Goal: Task Accomplishment & Management: Manage account settings

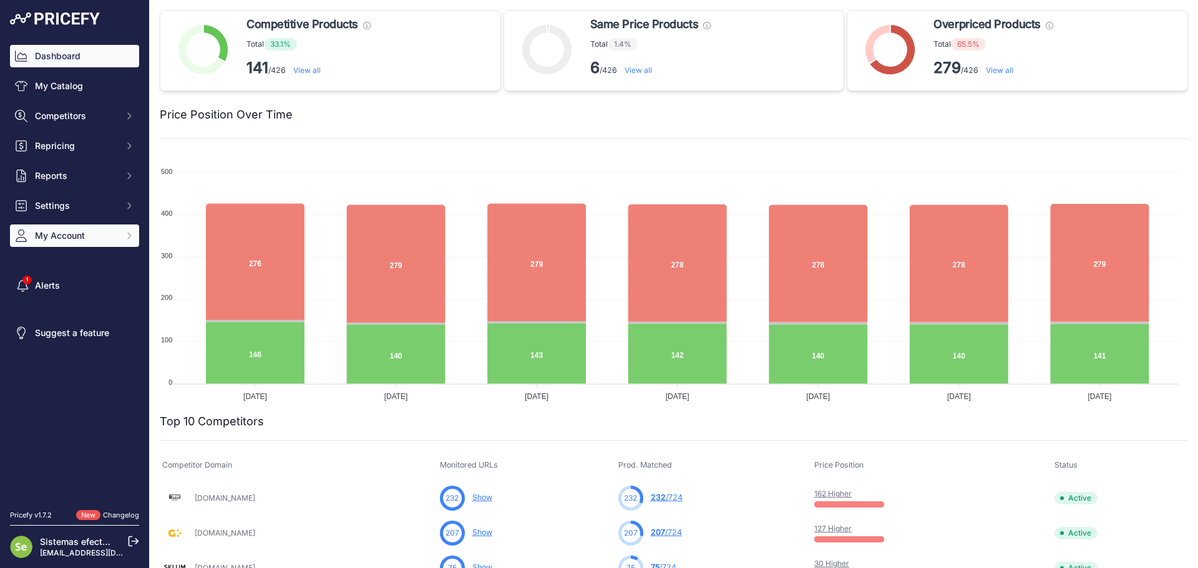
click at [102, 246] on button "My Account" at bounding box center [74, 236] width 129 height 22
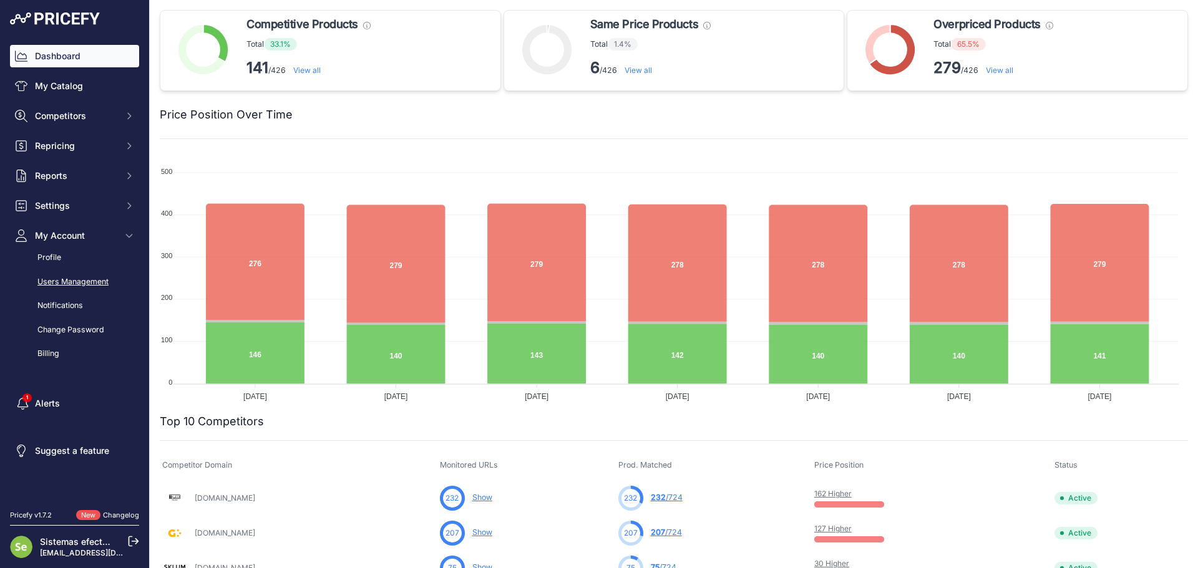
click at [95, 281] on link "Users Management" at bounding box center [74, 282] width 129 height 22
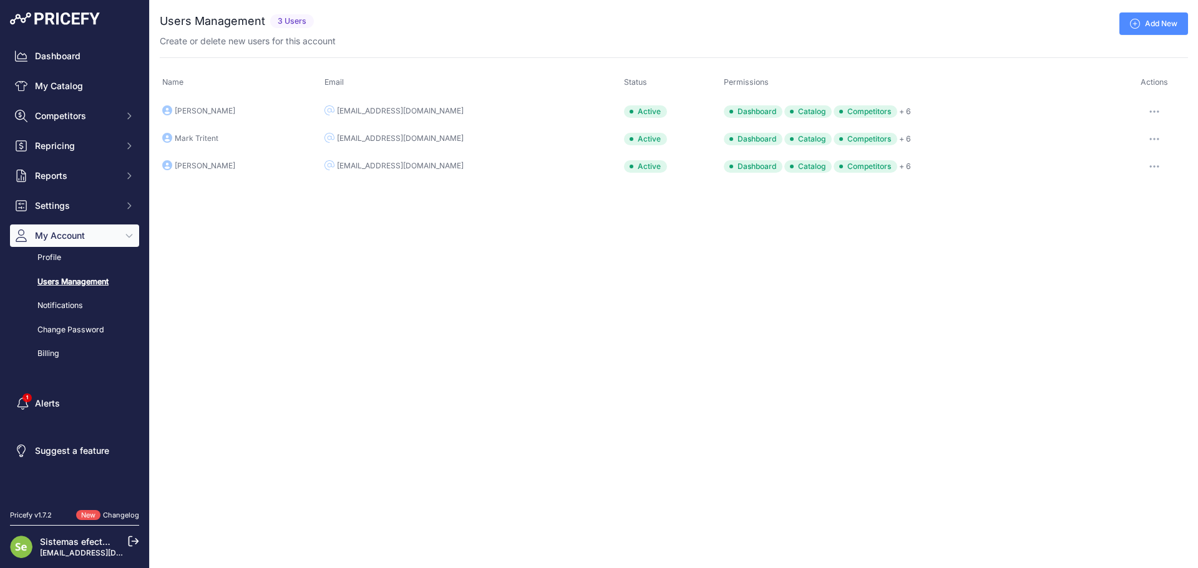
click at [357, 278] on div "Close You are not connected to the internet. ..." at bounding box center [674, 284] width 1048 height 568
click at [1158, 137] on button "button" at bounding box center [1153, 138] width 25 height 17
click at [642, 259] on div "Close You are not connected to the internet. ..." at bounding box center [674, 284] width 1048 height 568
drag, startPoint x: 218, startPoint y: 135, endPoint x: 191, endPoint y: 137, distance: 27.5
click at [218, 135] on td "Mark Tritent" at bounding box center [241, 138] width 162 height 27
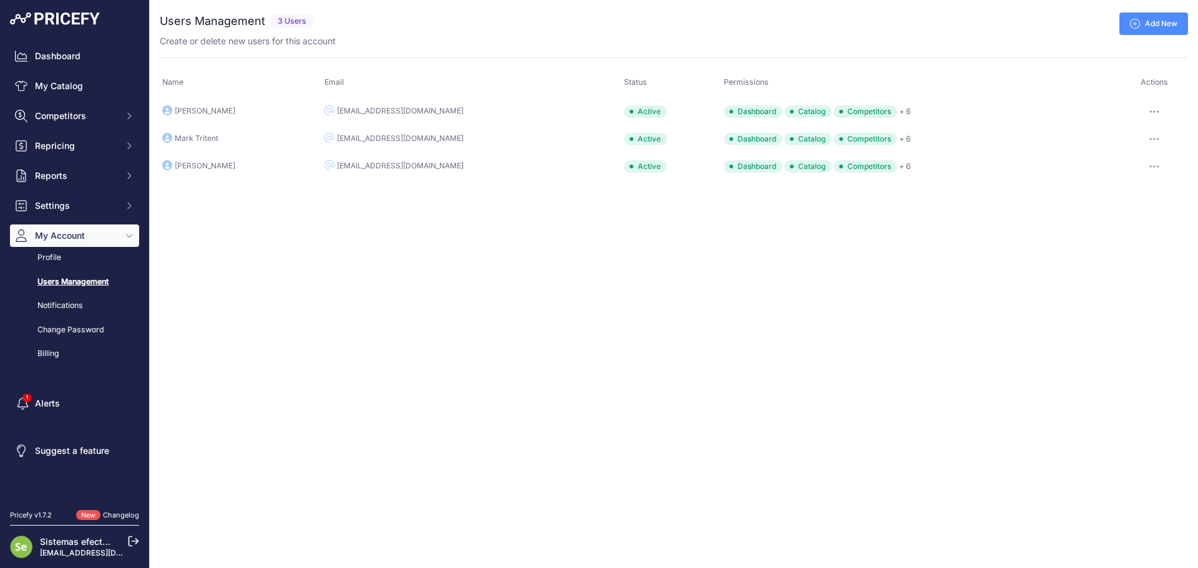
click at [191, 137] on div "Mark Tritent" at bounding box center [197, 138] width 44 height 10
click at [657, 142] on div "Active" at bounding box center [645, 139] width 43 height 12
click at [411, 142] on div "[EMAIL_ADDRESS][DOMAIN_NAME]" at bounding box center [400, 138] width 127 height 10
click at [410, 142] on div "[EMAIL_ADDRESS][DOMAIN_NAME]" at bounding box center [400, 138] width 127 height 10
click at [91, 322] on link "Change Password" at bounding box center [74, 330] width 129 height 22
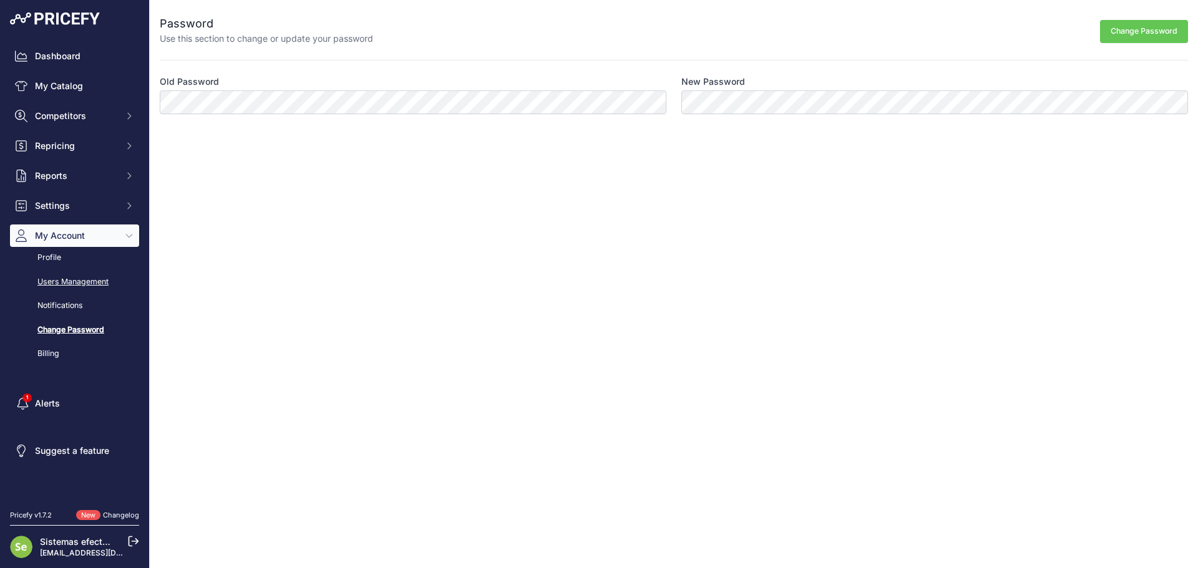
click at [80, 276] on link "Users Management" at bounding box center [74, 282] width 129 height 22
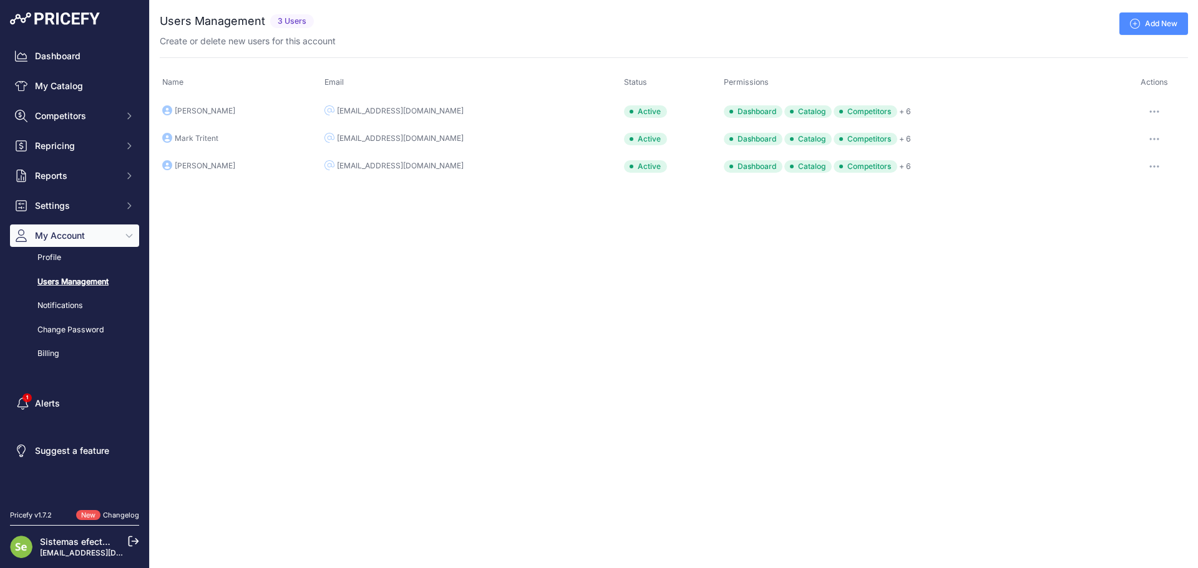
click at [1153, 138] on icon "button" at bounding box center [1154, 139] width 10 height 2
click at [1125, 168] on link "Edit" at bounding box center [1145, 165] width 80 height 20
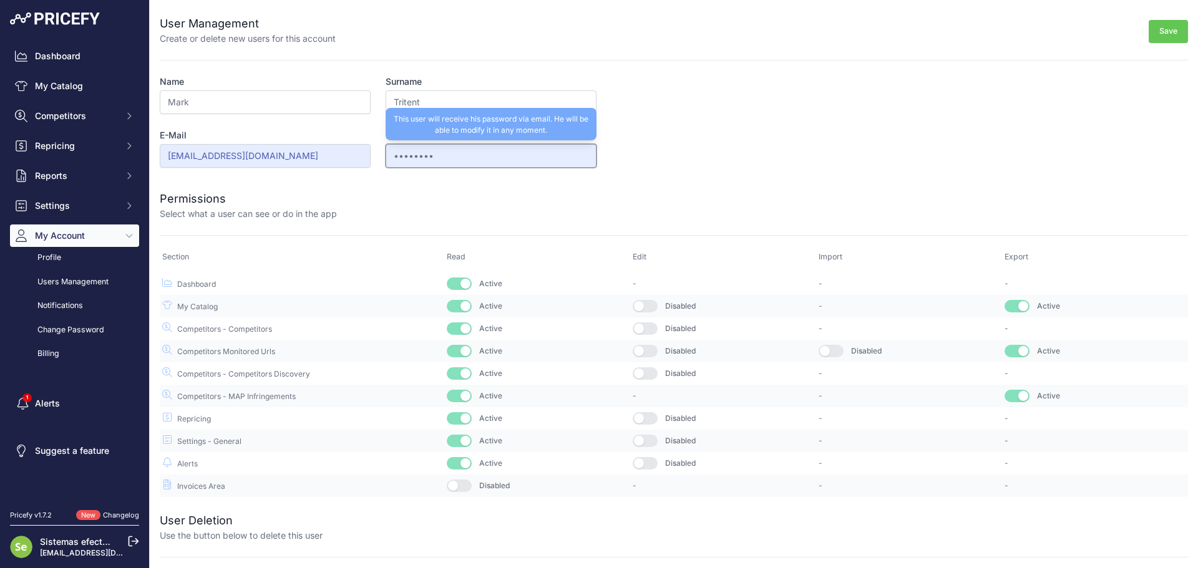
click at [479, 152] on input "••••••••" at bounding box center [490, 156] width 211 height 24
click at [501, 158] on input "••••••••" at bounding box center [490, 156] width 211 height 24
click at [509, 155] on input "••••••••" at bounding box center [490, 156] width 211 height 24
click at [510, 154] on input "••••••••" at bounding box center [490, 156] width 211 height 24
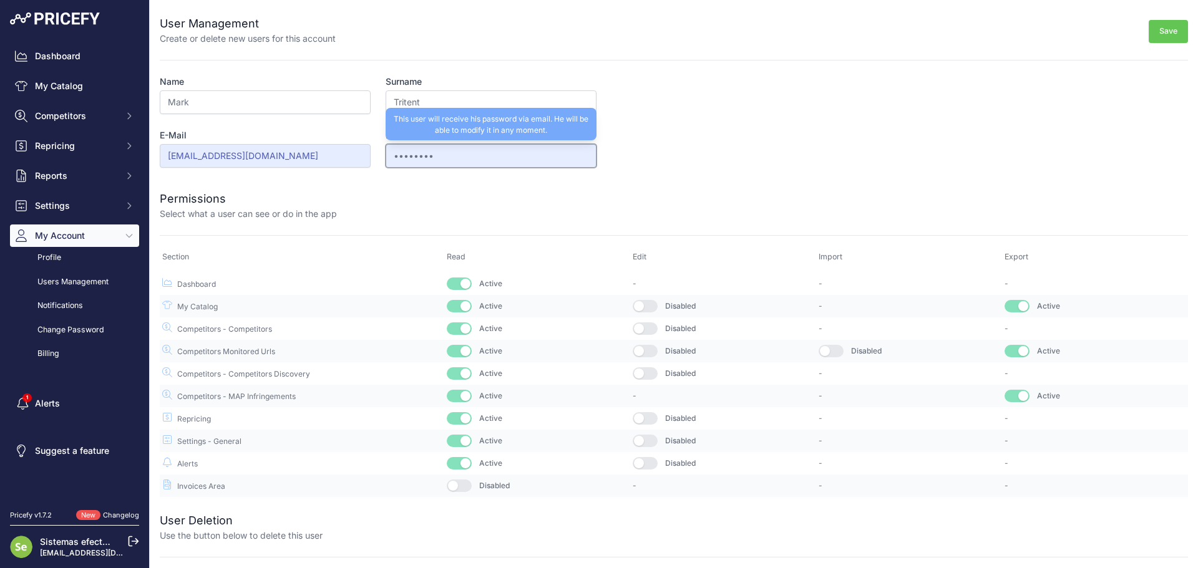
click at [502, 154] on input "••••••••" at bounding box center [490, 156] width 211 height 24
click at [490, 159] on input "••••••••" at bounding box center [490, 156] width 211 height 24
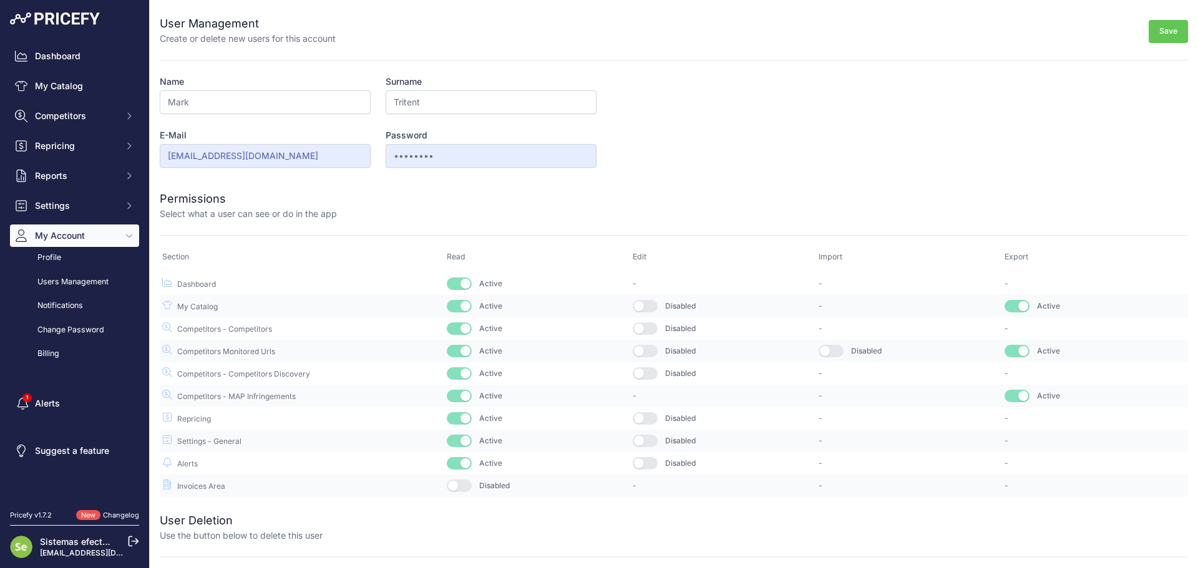
click at [732, 143] on form "User Management Create or delete new users for this account Save Name Mark Surn…" at bounding box center [674, 248] width 1028 height 497
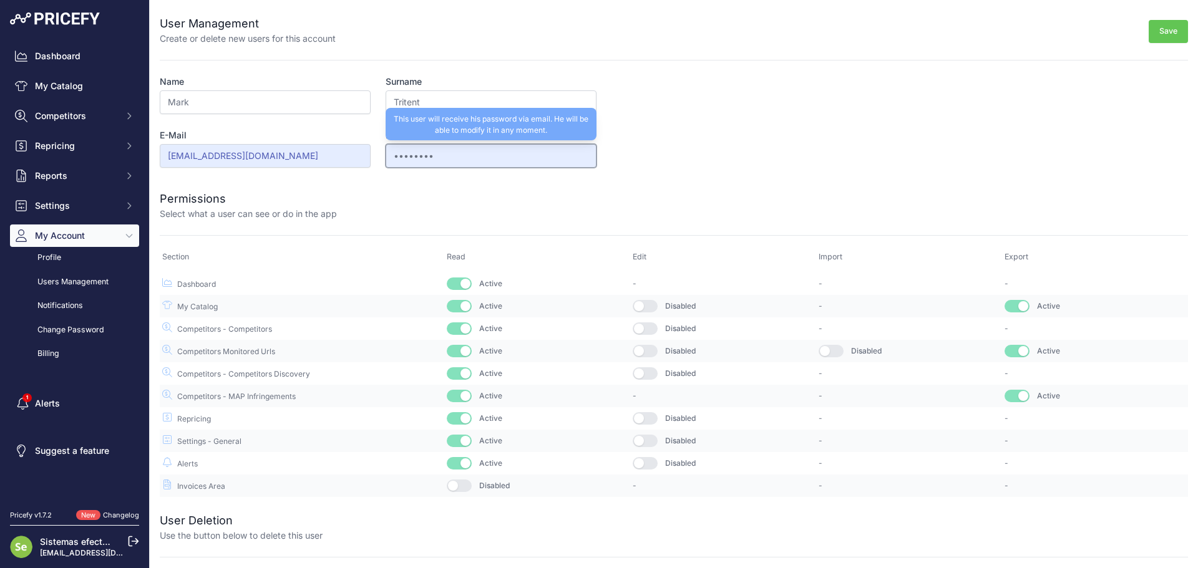
click at [478, 149] on input "••••••••" at bounding box center [490, 156] width 211 height 24
click at [455, 159] on input "••••••••" at bounding box center [490, 156] width 211 height 24
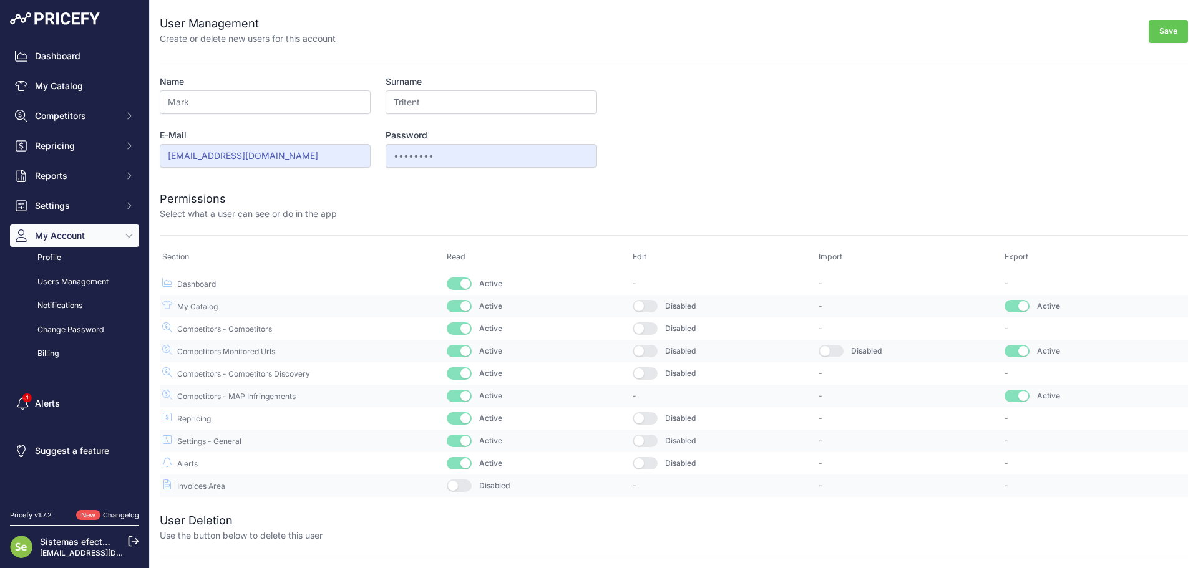
click at [834, 167] on form "User Management Create or delete new users for this account Save Name Mark Surn…" at bounding box center [674, 248] width 1028 height 497
click at [240, 97] on input "Mark" at bounding box center [265, 102] width 211 height 24
click at [301, 220] on p "Select what a user can see or do in the app" at bounding box center [248, 214] width 177 height 12
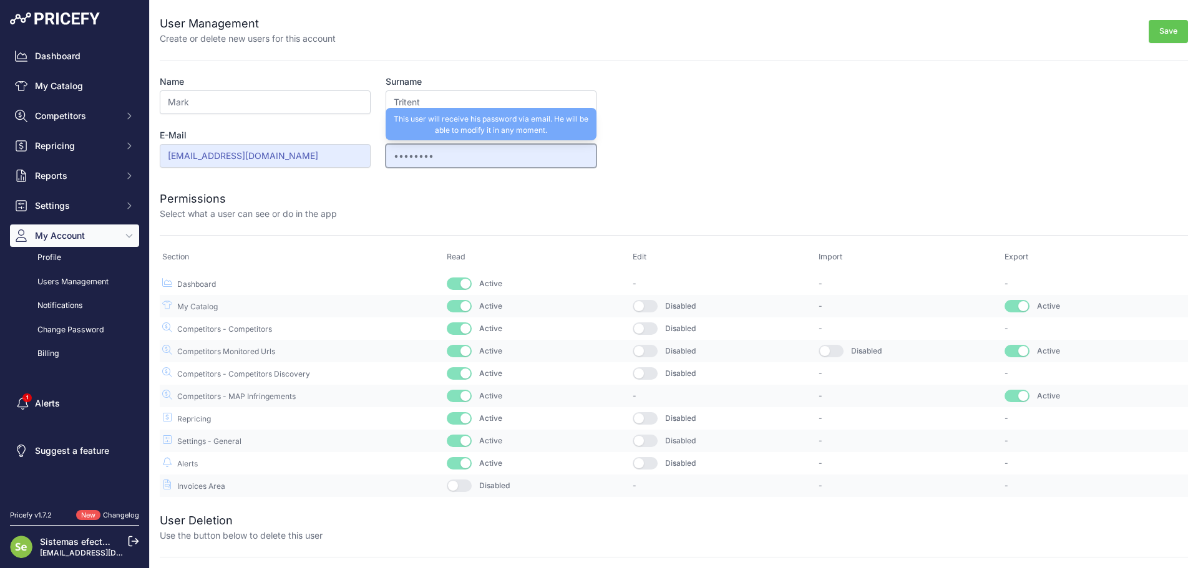
click at [437, 155] on input "••••••••" at bounding box center [490, 156] width 211 height 24
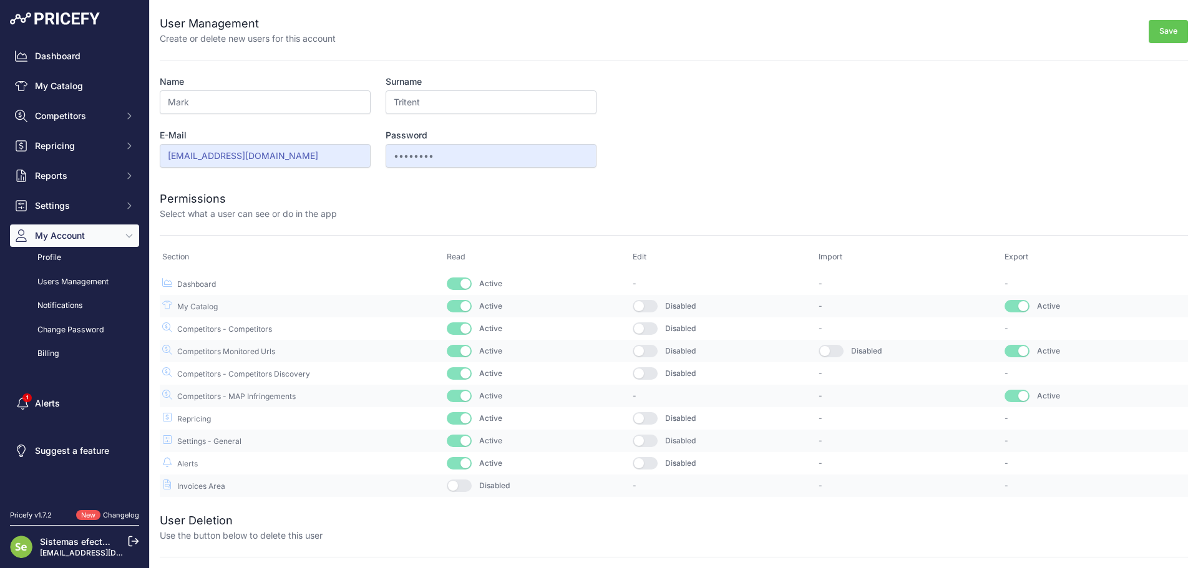
click at [1162, 30] on button "Save" at bounding box center [1167, 31] width 39 height 23
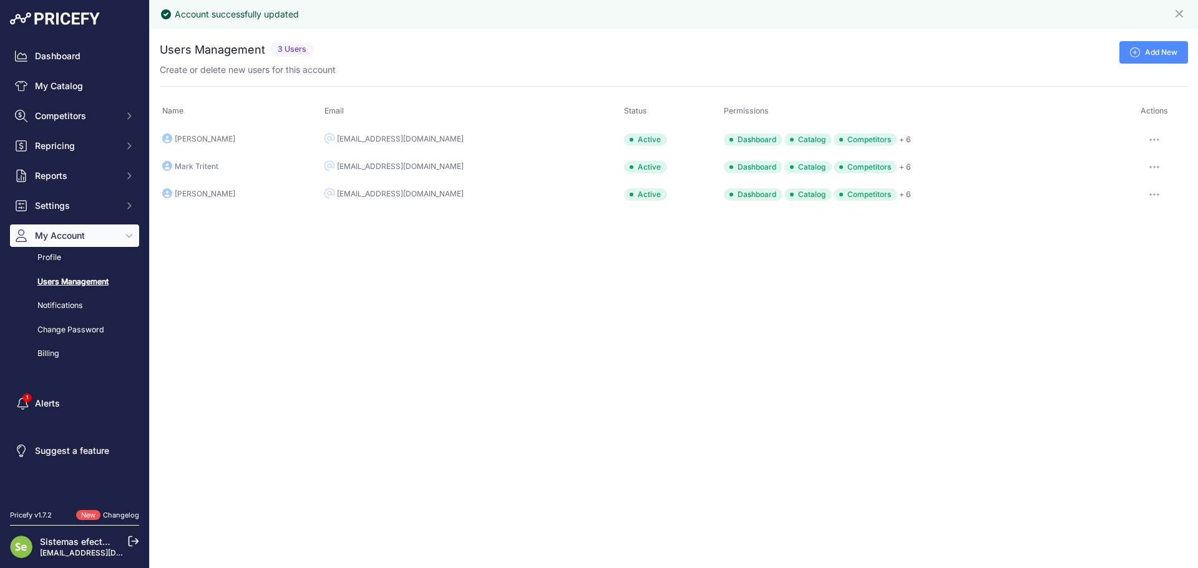
click at [1153, 162] on button "button" at bounding box center [1153, 166] width 25 height 17
click at [1146, 216] on button "Re-send inviation email" at bounding box center [1145, 218] width 80 height 30
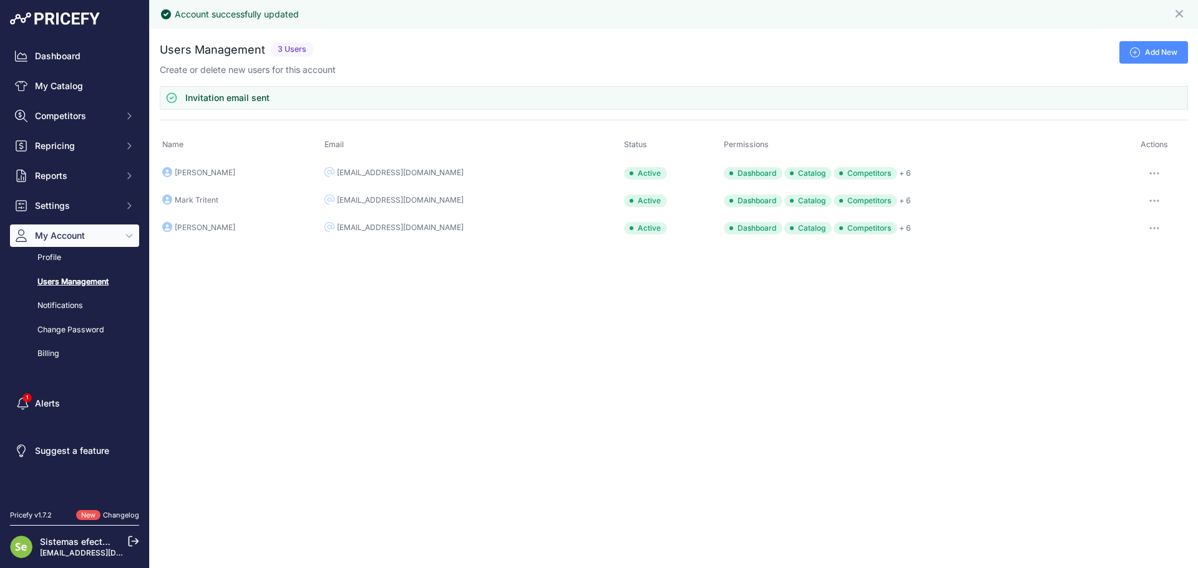
drag, startPoint x: 332, startPoint y: 203, endPoint x: 443, endPoint y: 207, distance: 111.1
click at [443, 207] on td "[EMAIL_ADDRESS][DOMAIN_NAME]" at bounding box center [471, 200] width 299 height 27
click at [1161, 198] on button "button" at bounding box center [1153, 200] width 25 height 17
click at [1133, 221] on link "Edit" at bounding box center [1145, 227] width 80 height 20
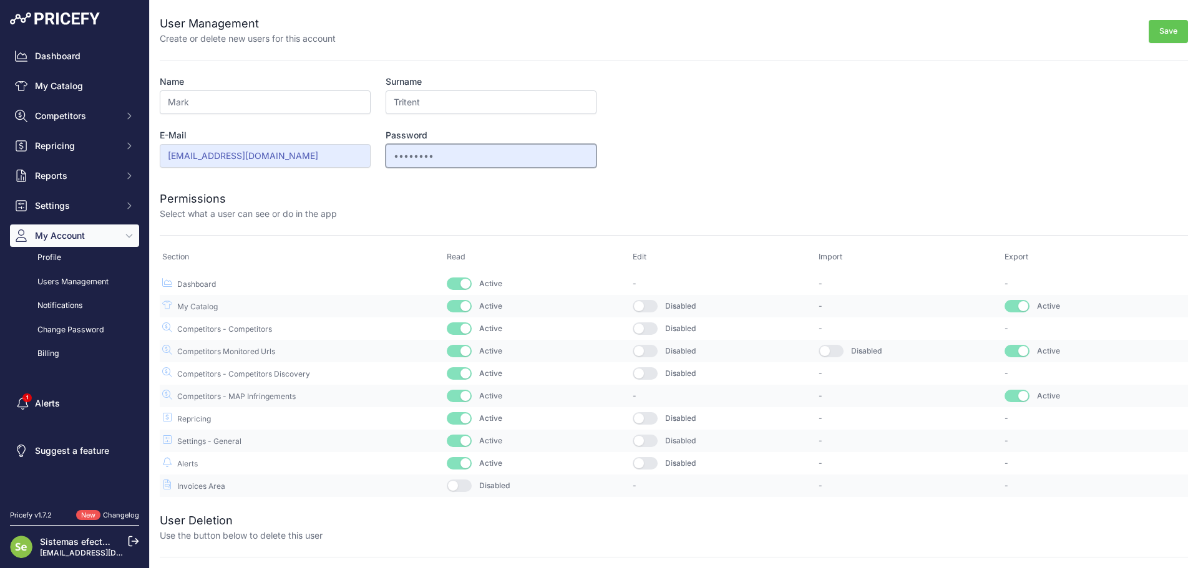
click at [443, 171] on form "User Management Create or delete new users for this account Save Name Mark Surn…" at bounding box center [674, 248] width 1028 height 497
click at [89, 278] on link "Users Management" at bounding box center [74, 282] width 129 height 22
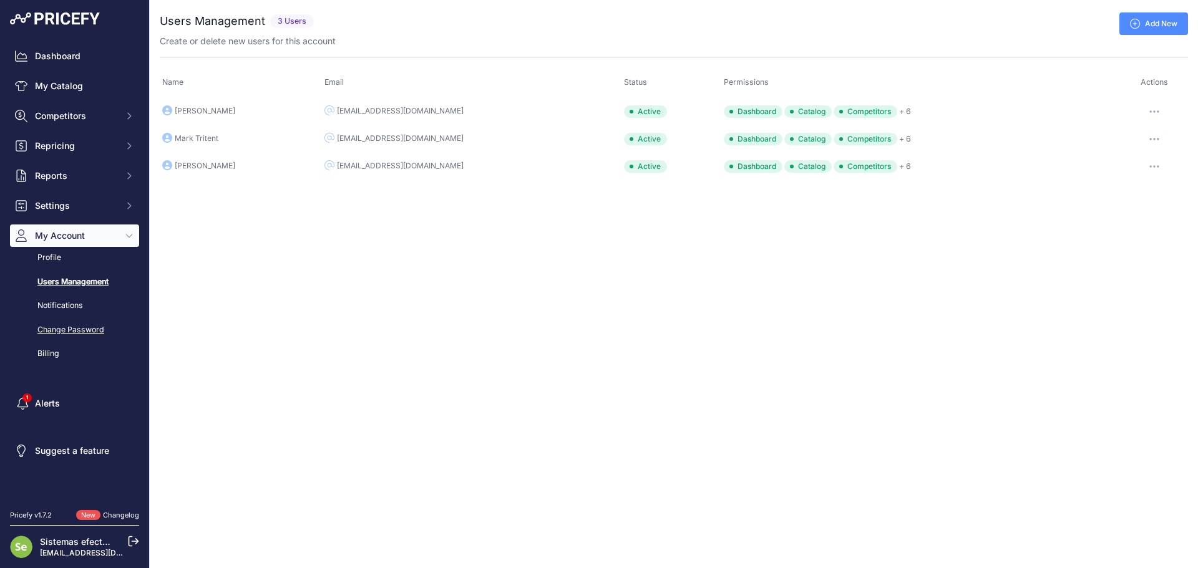
click at [89, 326] on link "Change Password" at bounding box center [74, 330] width 129 height 22
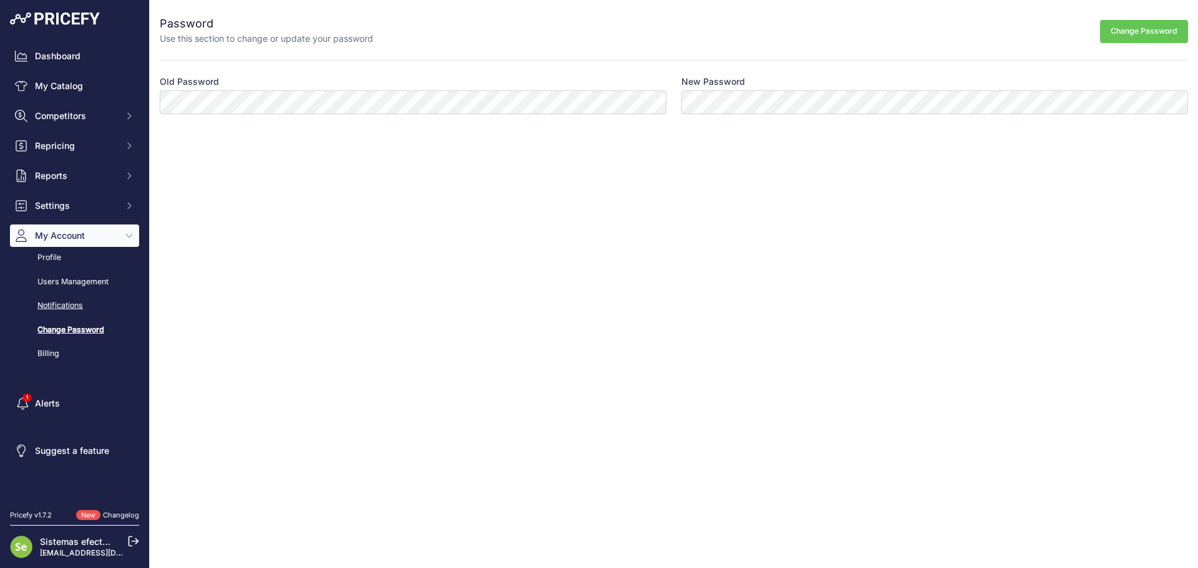
click at [85, 306] on link "Notifications" at bounding box center [74, 306] width 129 height 22
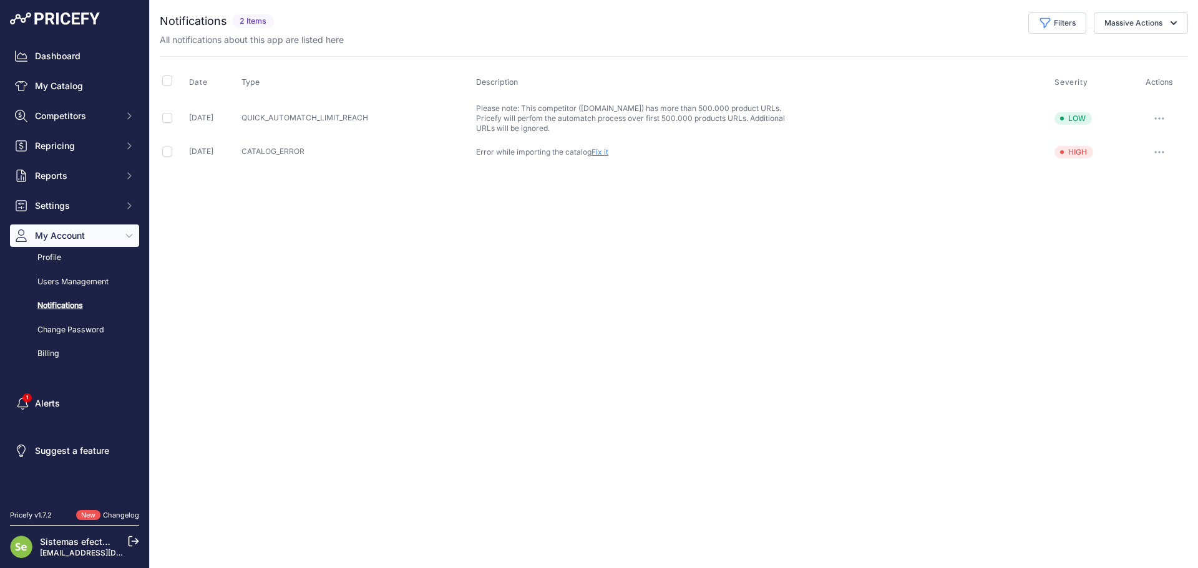
click at [88, 284] on link "Users Management" at bounding box center [74, 282] width 129 height 22
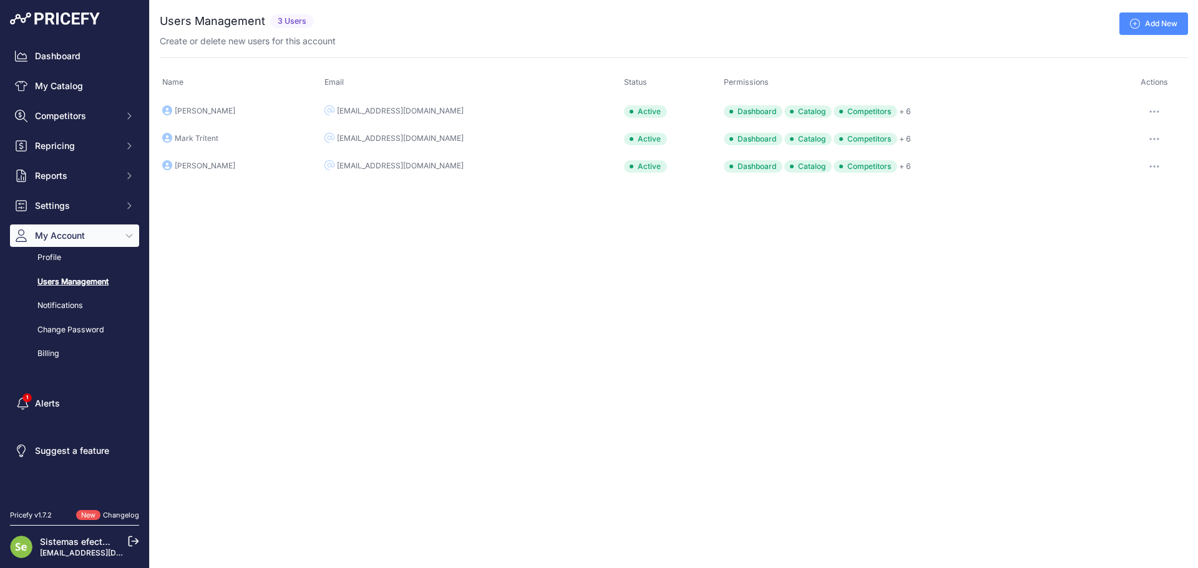
click at [401, 140] on div "[EMAIL_ADDRESS][DOMAIN_NAME]" at bounding box center [400, 138] width 127 height 10
click at [190, 135] on div "Mark Tritent" at bounding box center [197, 138] width 44 height 10
click at [1151, 140] on button "button" at bounding box center [1153, 138] width 25 height 17
click at [1141, 165] on link "Edit" at bounding box center [1145, 165] width 80 height 20
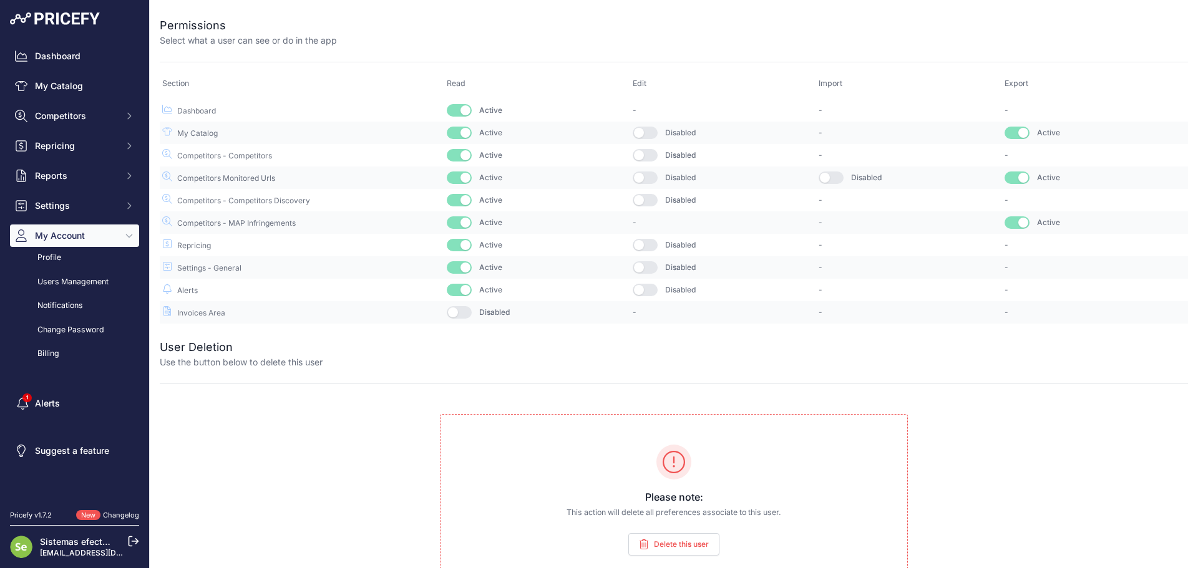
scroll to position [191, 0]
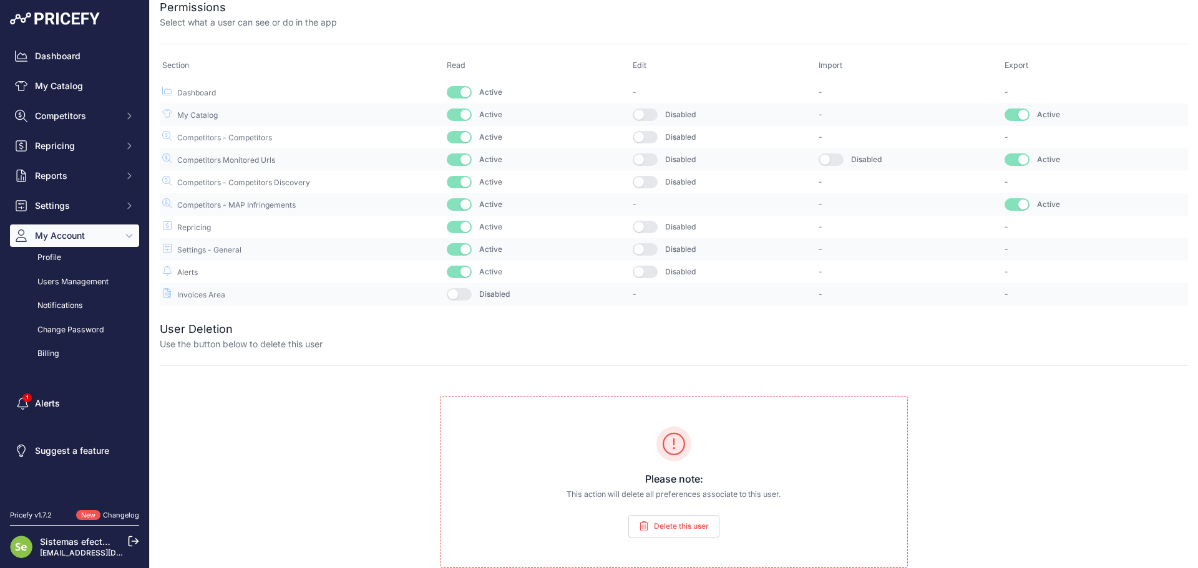
click at [245, 430] on div "User Management Create or delete new users for this account Save Name Mark Surn…" at bounding box center [674, 189] width 1048 height 760
click at [896, 334] on div at bounding box center [754, 336] width 865 height 30
click at [758, 335] on div at bounding box center [754, 336] width 865 height 30
